Goal: Information Seeking & Learning: Learn about a topic

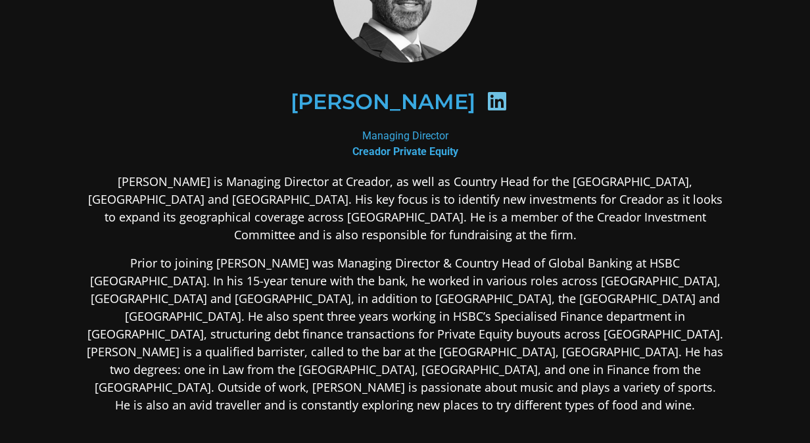
scroll to position [197, 0]
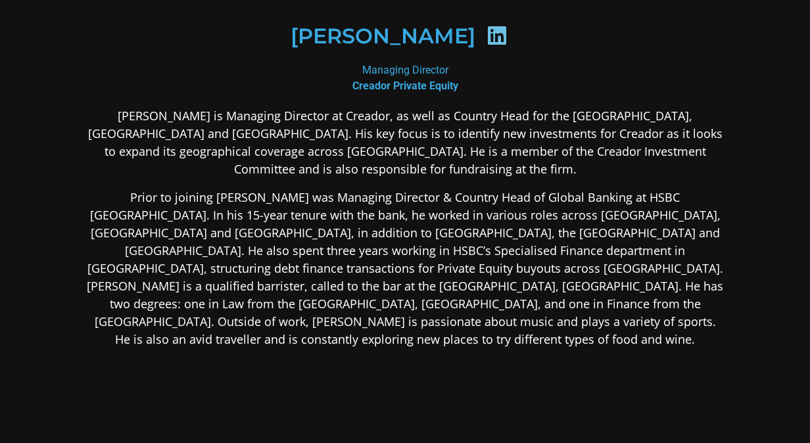
click at [293, 139] on p "[PERSON_NAME] is Managing Director at Creador, as well as Country Head for the …" at bounding box center [404, 142] width 639 height 71
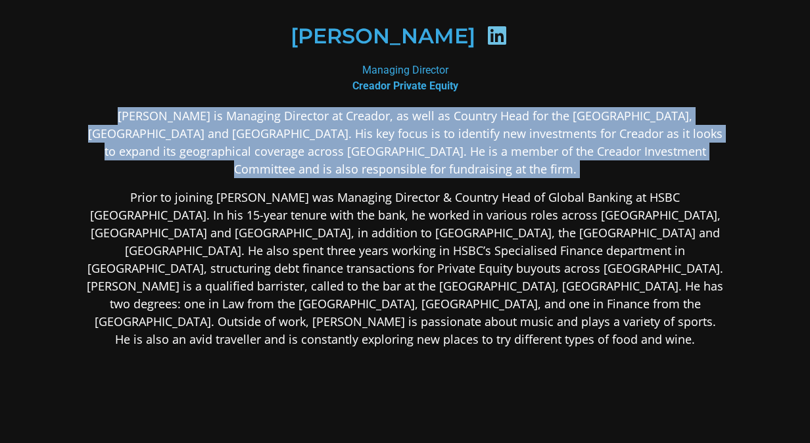
click at [293, 139] on p "[PERSON_NAME] is Managing Director at Creador, as well as Country Head for the …" at bounding box center [404, 142] width 639 height 71
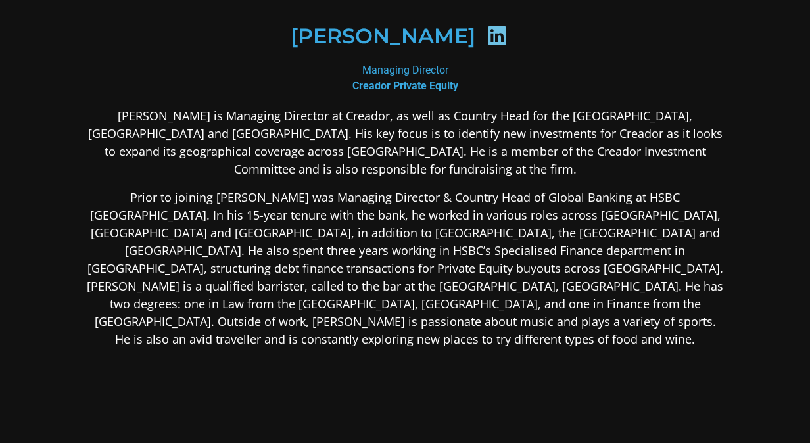
drag, startPoint x: 293, startPoint y: 139, endPoint x: 330, endPoint y: 181, distance: 55.9
click at [330, 189] on p "Prior to joining [PERSON_NAME] was Managing Director & Country Head of Global B…" at bounding box center [404, 269] width 639 height 160
click at [471, 219] on p "Prior to joining [PERSON_NAME] was Managing Director & Country Head of Global B…" at bounding box center [404, 269] width 639 height 160
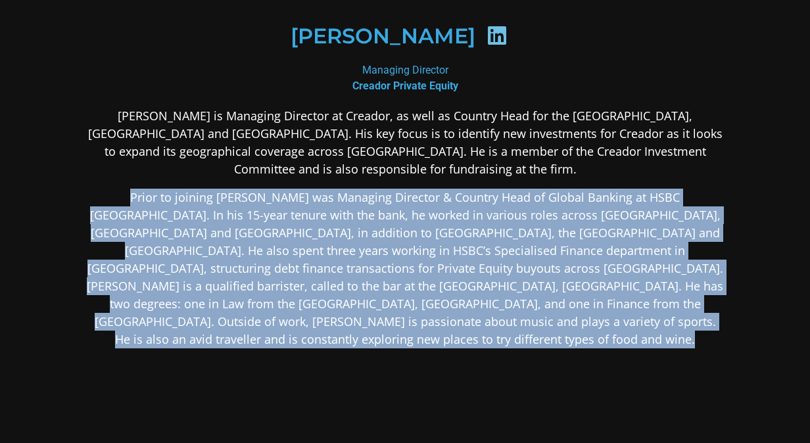
click at [471, 219] on p "Prior to joining [PERSON_NAME] was Managing Director & Country Head of Global B…" at bounding box center [404, 269] width 639 height 160
drag, startPoint x: 471, startPoint y: 219, endPoint x: 402, endPoint y: 217, distance: 69.1
click at [402, 217] on p "Prior to joining [PERSON_NAME] was Managing Director & Country Head of Global B…" at bounding box center [404, 269] width 639 height 160
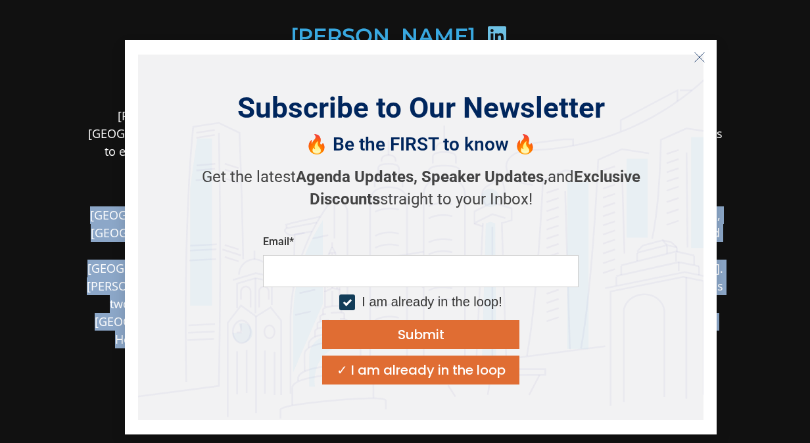
click at [701, 58] on icon "Close" at bounding box center [700, 57] width 12 height 12
